Goal: Check status

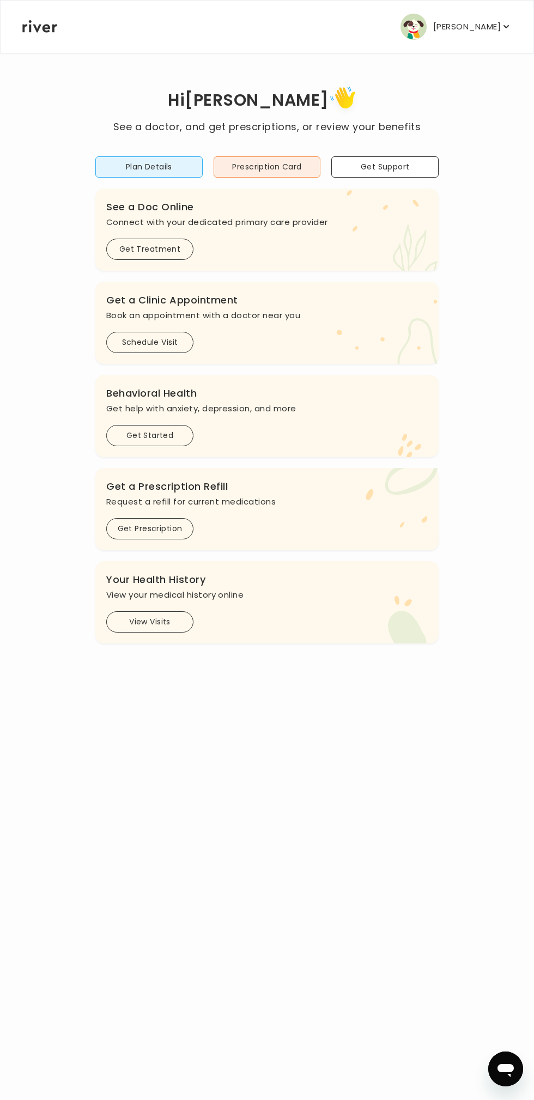
click at [176, 619] on button "View Visits" at bounding box center [149, 622] width 87 height 21
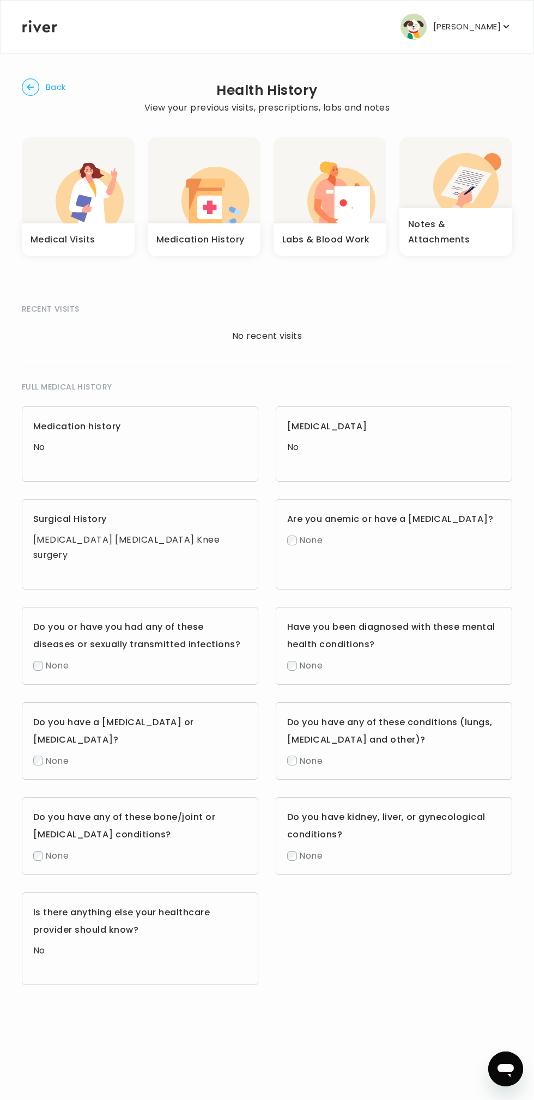
click at [350, 204] on icon "button" at bounding box center [352, 207] width 35 height 42
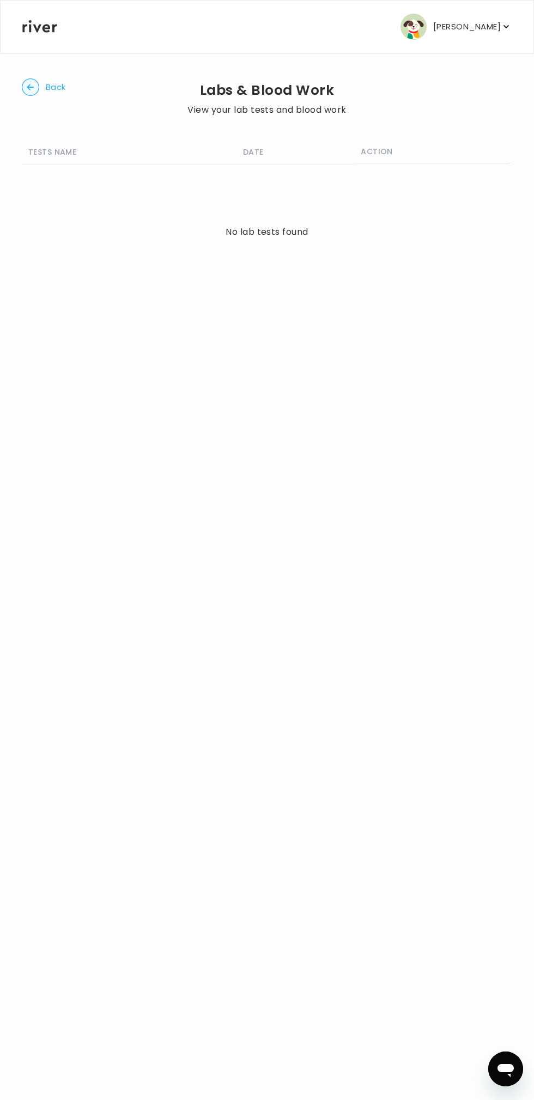
click at [34, 92] on circle "button" at bounding box center [30, 87] width 17 height 17
